Goal: Information Seeking & Learning: Learn about a topic

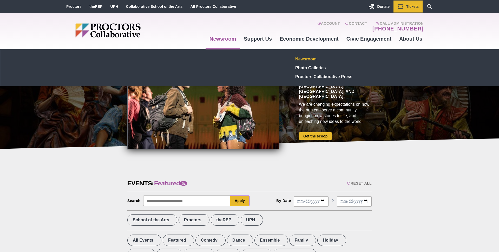
click at [308, 60] on link "Newsroom" at bounding box center [332, 58] width 76 height 9
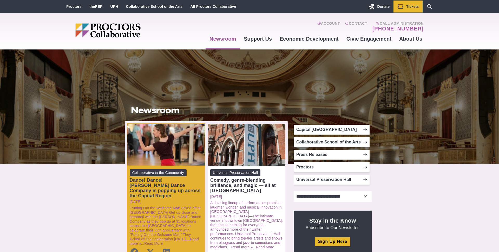
click at [156, 190] on div "Dance! Dance! [PERSON_NAME] Dance Company is popping up across the Capital Regi…" at bounding box center [166, 187] width 73 height 21
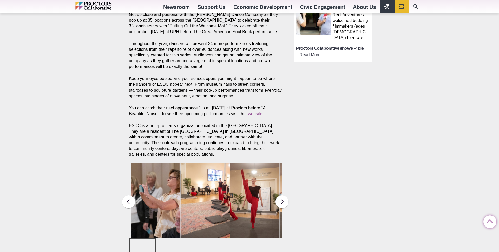
scroll to position [232, 0]
click at [158, 184] on img at bounding box center [156, 200] width 50 height 74
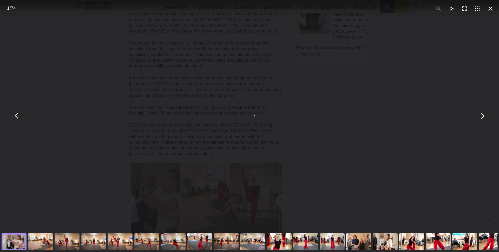
click at [338, 241] on div "You can close this modal content with the ESC key" at bounding box center [332, 241] width 27 height 21
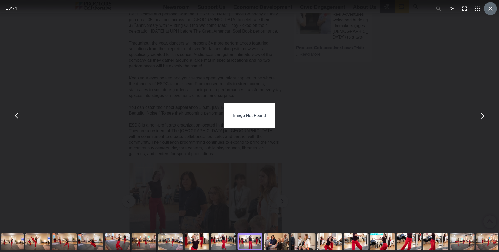
click at [491, 10] on button "You can close this modal content with the ESC key" at bounding box center [490, 8] width 13 height 13
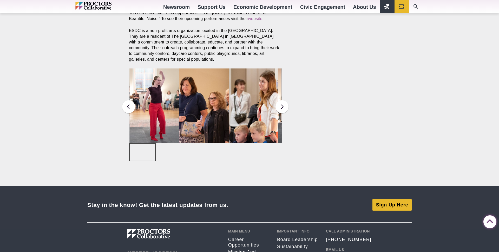
scroll to position [296, 0]
